Goal: Information Seeking & Learning: Learn about a topic

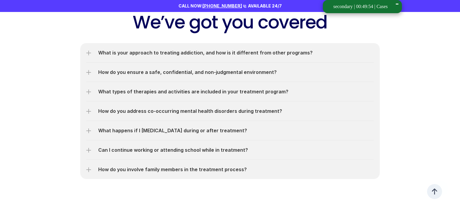
scroll to position [1379, 0]
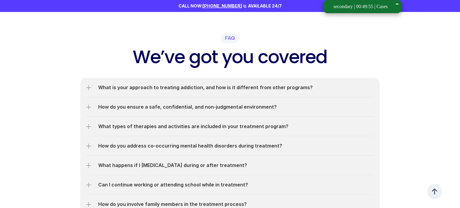
click at [181, 78] on div "What is your approach to treating addiction, and how is it different from other…" at bounding box center [230, 87] width 288 height 19
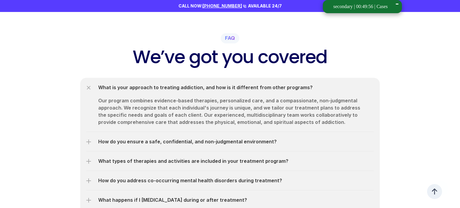
click at [185, 132] on div "How do you ensure a safe, confidential, and non-judgmental environment?" at bounding box center [230, 141] width 288 height 19
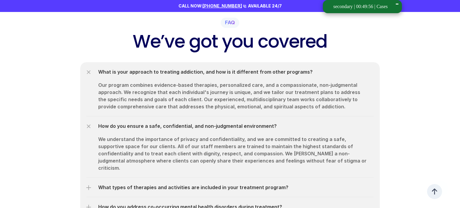
scroll to position [1467, 0]
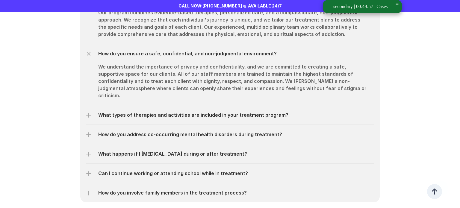
click at [178, 111] on p "What types of therapies and activities are included in your treatment program?" at bounding box center [236, 114] width 276 height 7
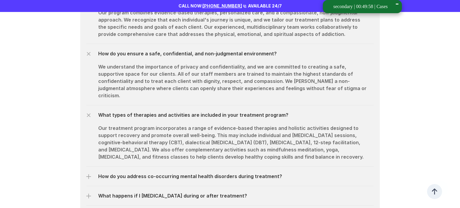
click at [180, 173] on p "How do you address co-occurring mental health disorders during treatment?" at bounding box center [236, 176] width 276 height 7
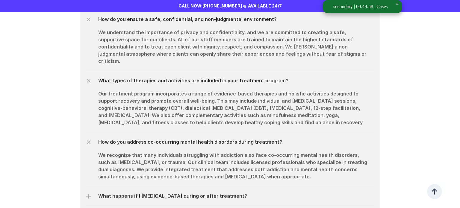
scroll to position [1524, 0]
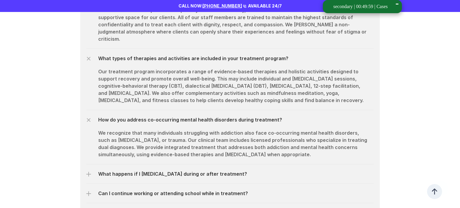
click at [172, 164] on div "What happens if I [MEDICAL_DATA] during or after treatment?" at bounding box center [230, 173] width 288 height 19
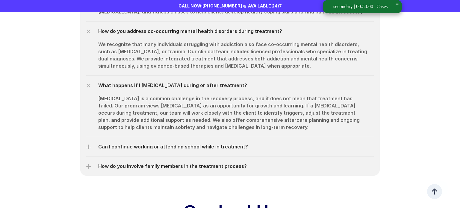
click at [166, 137] on div "Can I continue working or attending school while in treatment?" at bounding box center [230, 146] width 288 height 19
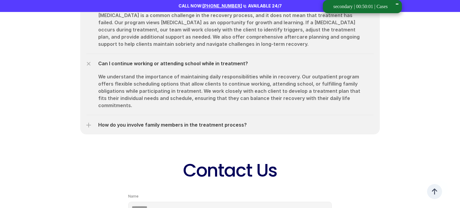
click at [162, 115] on div "How do you involve family members in the treatment process?" at bounding box center [230, 124] width 288 height 19
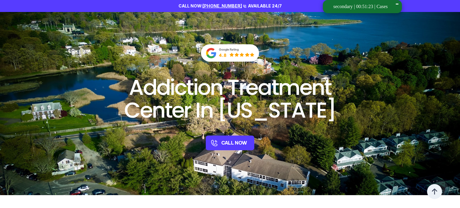
scroll to position [0, 0]
